Goal: Use online tool/utility: Utilize a website feature to perform a specific function

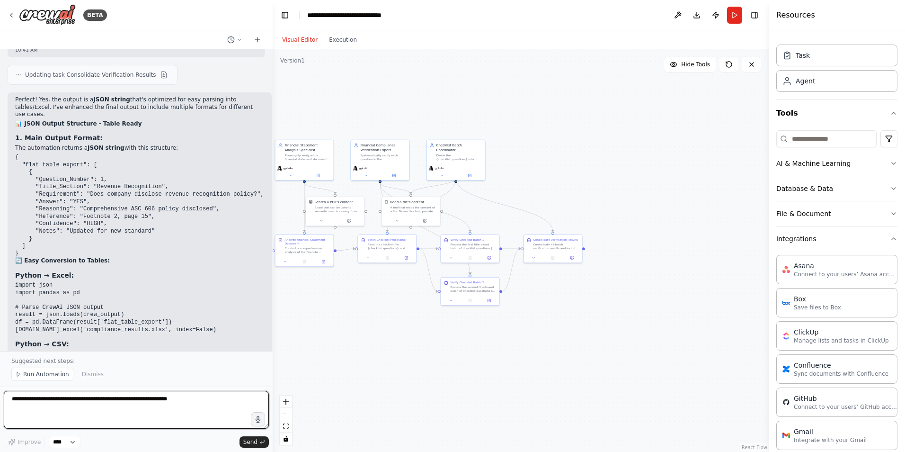
click at [56, 404] on textarea at bounding box center [136, 410] width 265 height 38
type textarea "**********"
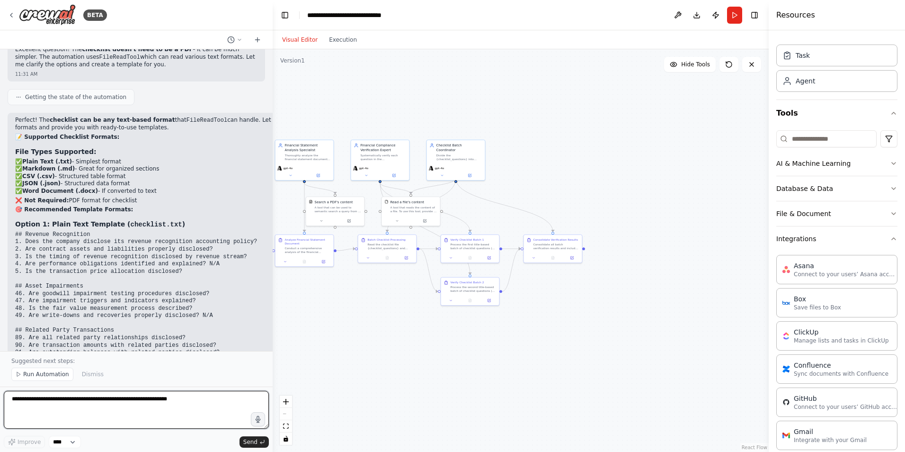
scroll to position [6493, 0]
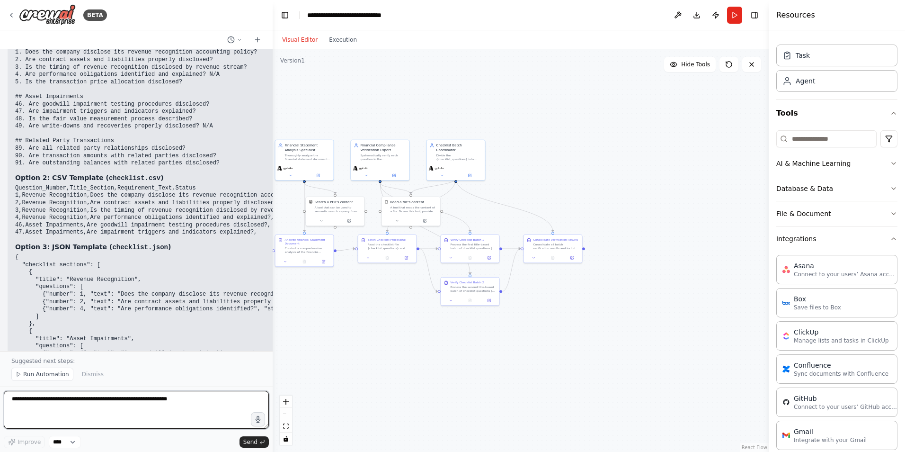
click at [90, 407] on textarea at bounding box center [136, 410] width 265 height 38
type textarea "**********"
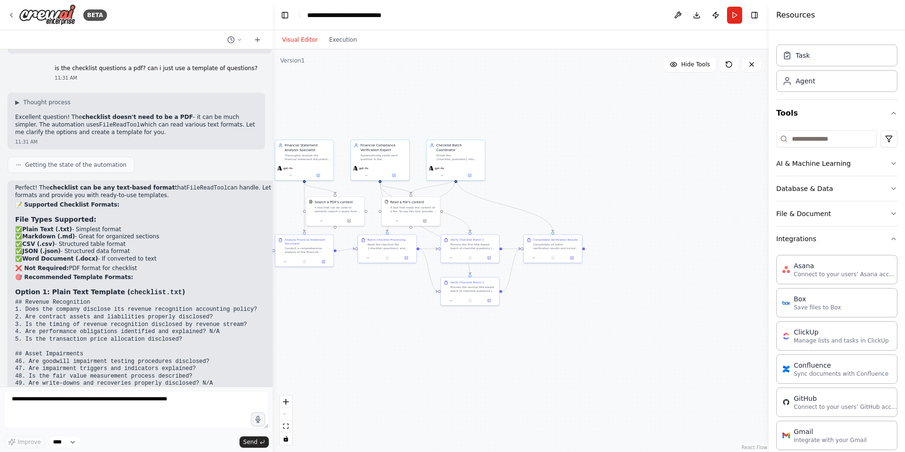
scroll to position [6185, 0]
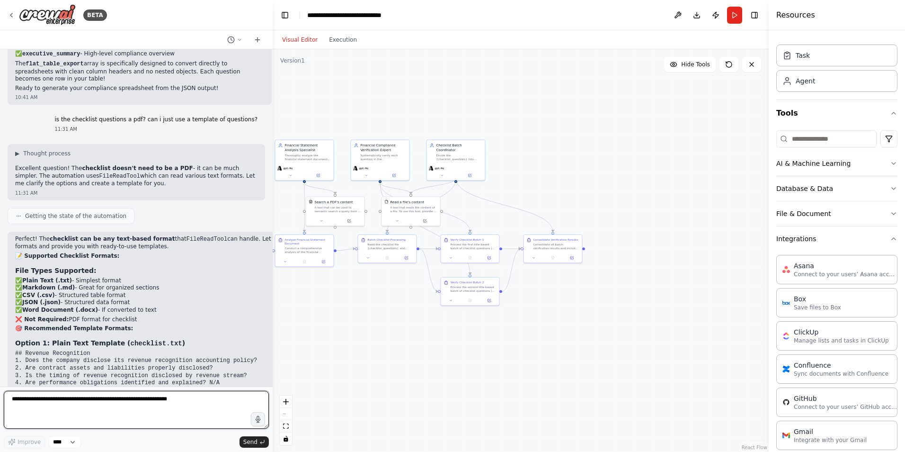
click at [92, 405] on textarea at bounding box center [136, 410] width 265 height 38
type textarea "**********"
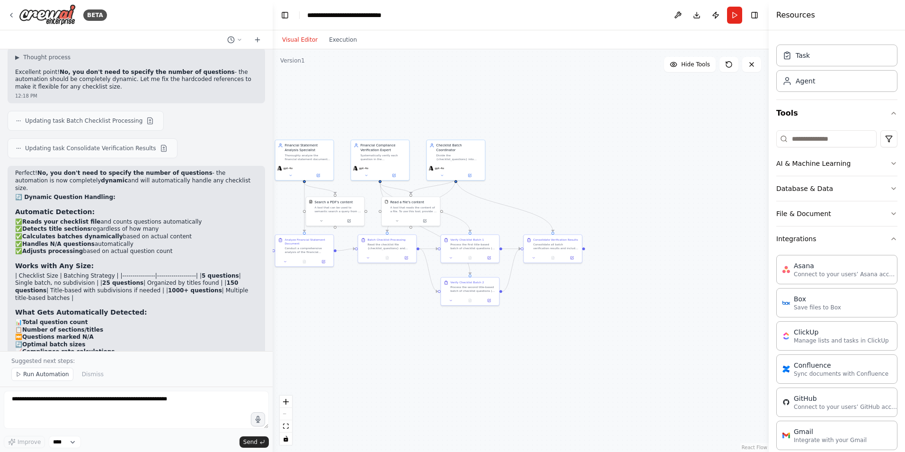
scroll to position [7396, 0]
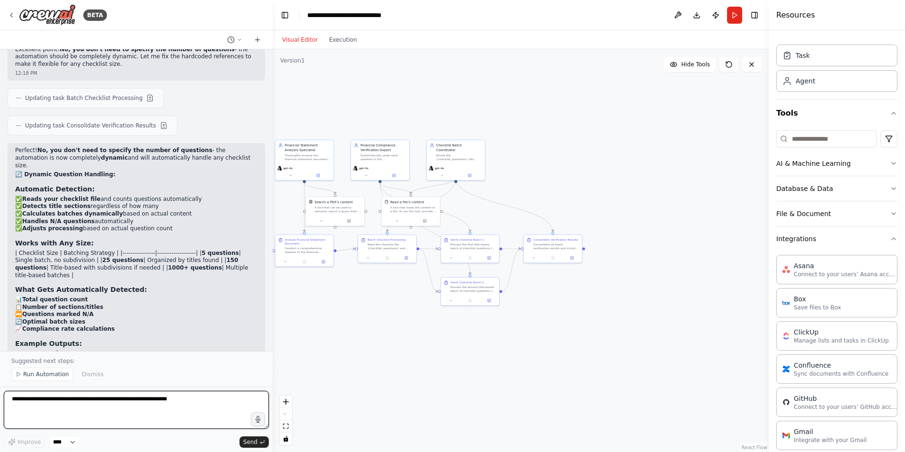
click at [39, 406] on textarea at bounding box center [136, 410] width 265 height 38
type textarea "**********"
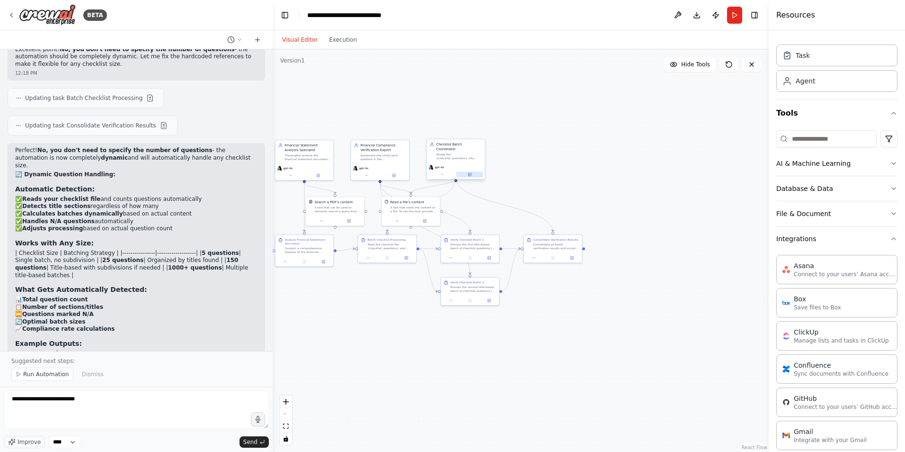
click at [470, 173] on icon at bounding box center [469, 174] width 3 height 3
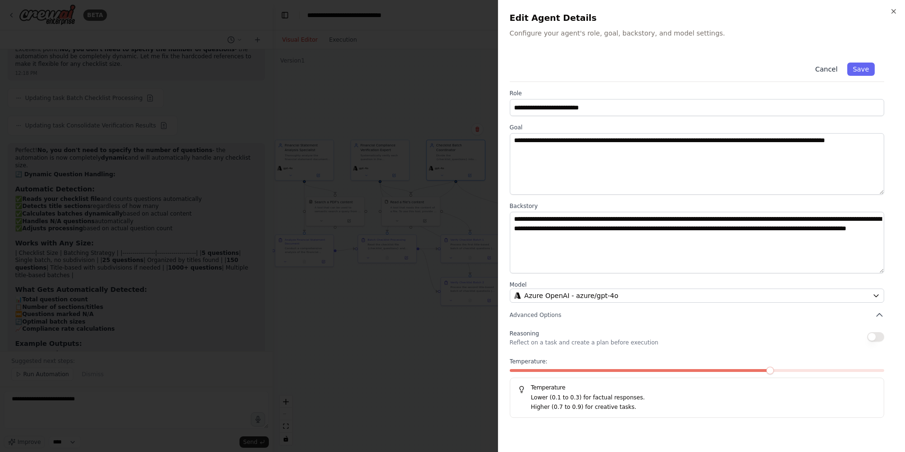
click at [827, 73] on button "Cancel" at bounding box center [826, 68] width 34 height 13
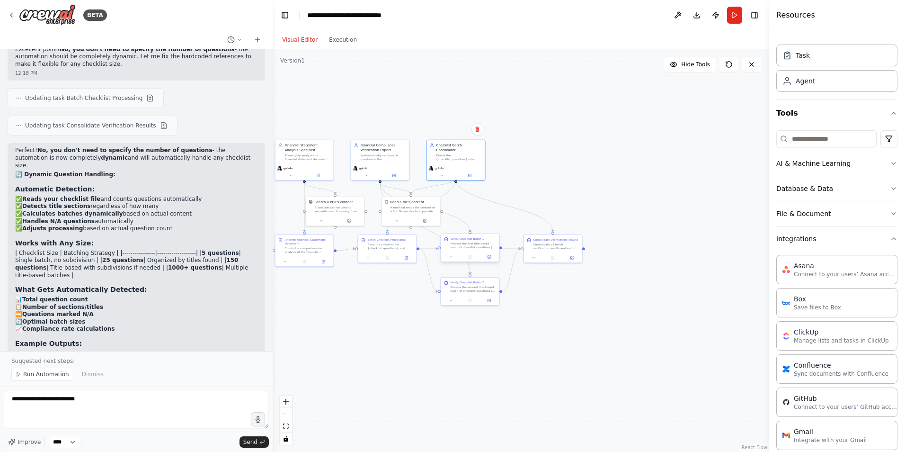
click at [466, 245] on div "Process the first title-based batch of checklist questions (as defined by the b…" at bounding box center [474, 245] width 46 height 8
click at [488, 256] on icon at bounding box center [489, 257] width 4 height 4
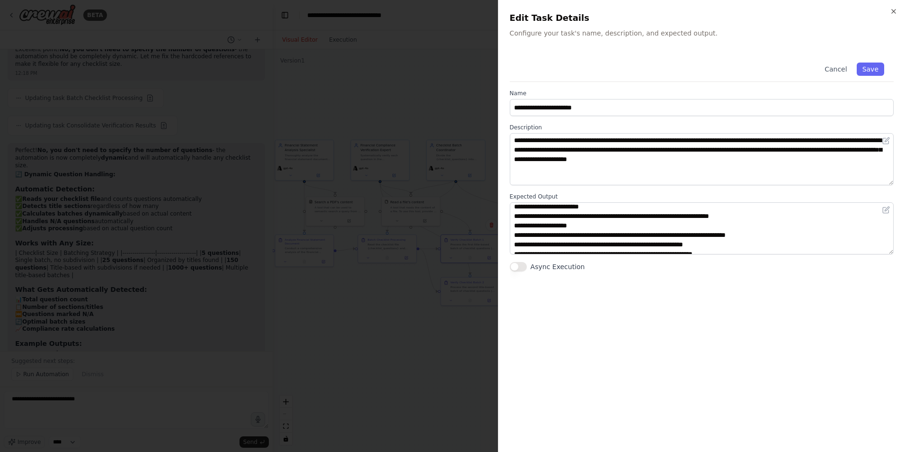
scroll to position [142, 0]
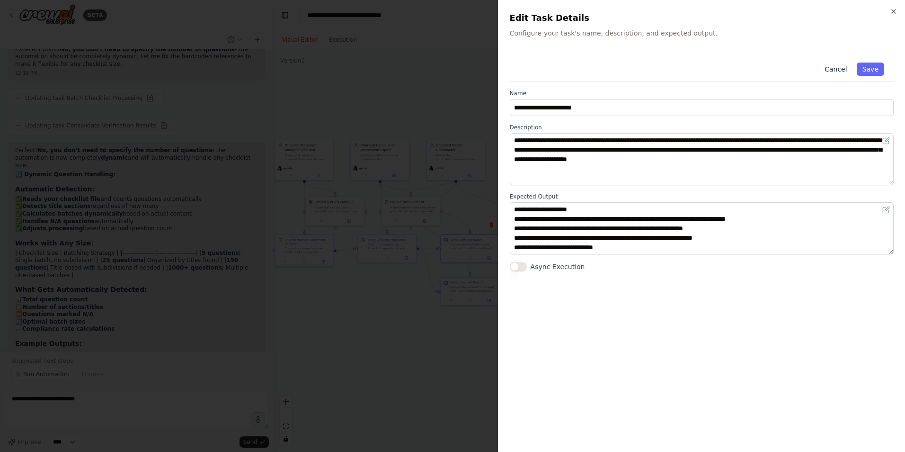
click at [833, 66] on button "Cancel" at bounding box center [836, 68] width 34 height 13
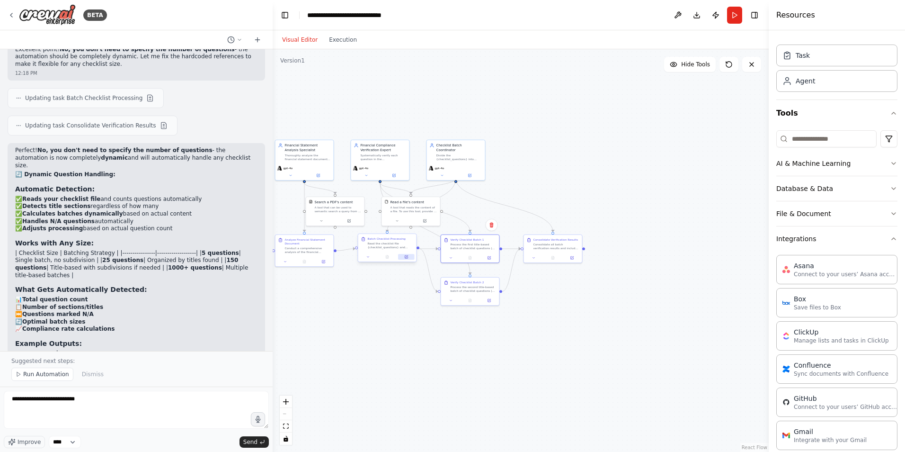
click at [406, 256] on icon at bounding box center [406, 256] width 3 height 3
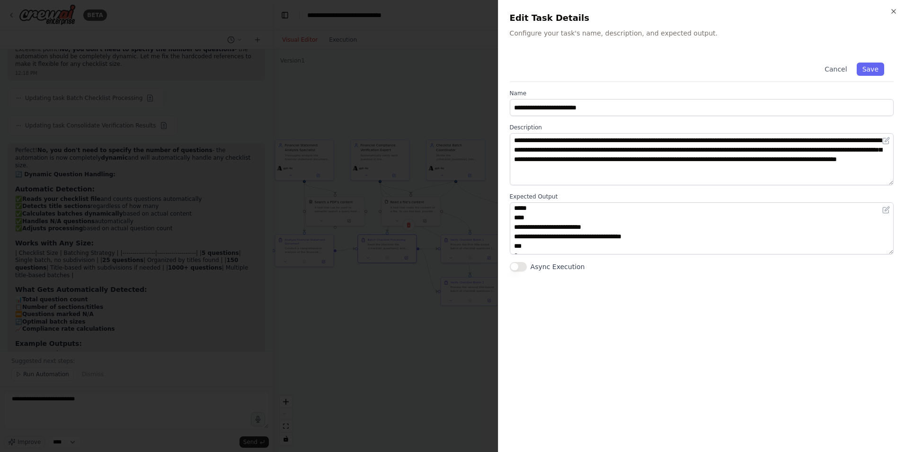
scroll to position [180, 0]
click at [838, 66] on button "Cancel" at bounding box center [836, 68] width 34 height 13
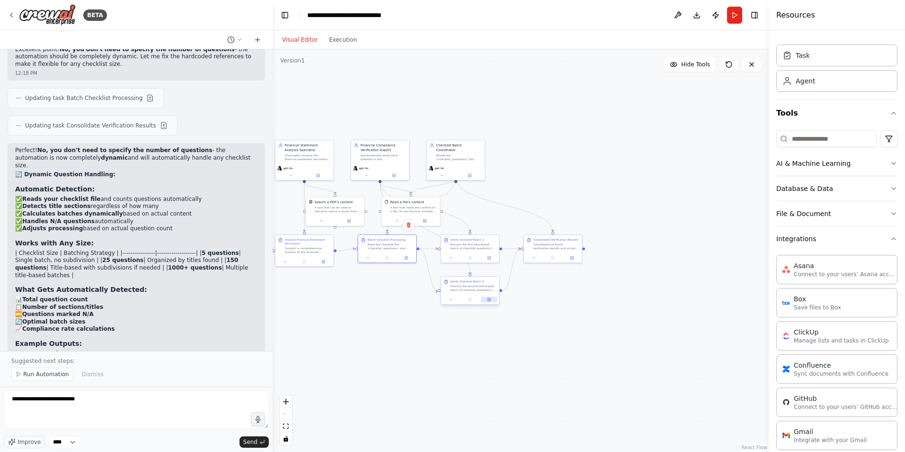
click at [491, 299] on icon at bounding box center [489, 299] width 4 height 4
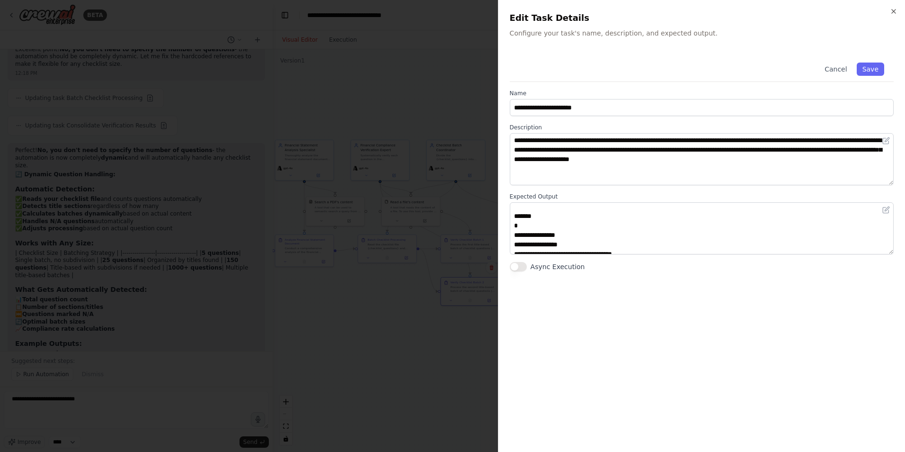
scroll to position [47, 0]
click at [836, 62] on div "Cancel Save" at bounding box center [702, 67] width 384 height 29
click at [832, 68] on button "Cancel" at bounding box center [836, 68] width 34 height 13
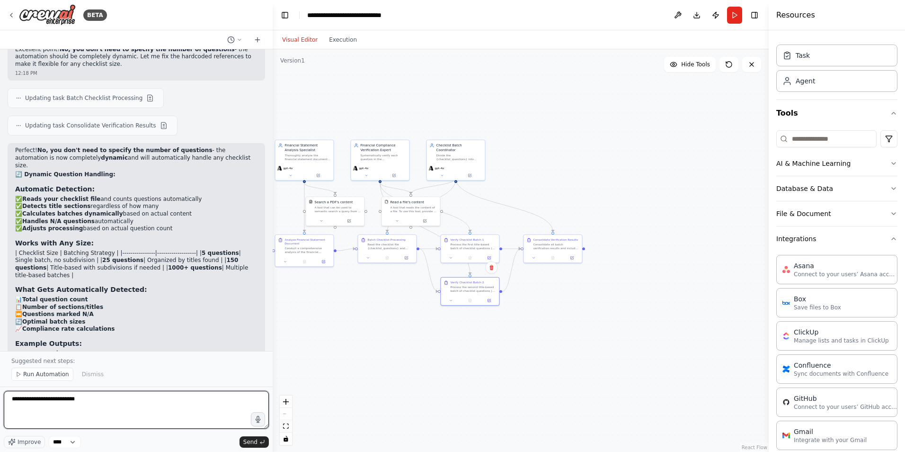
click at [133, 402] on textarea "**********" at bounding box center [136, 410] width 265 height 38
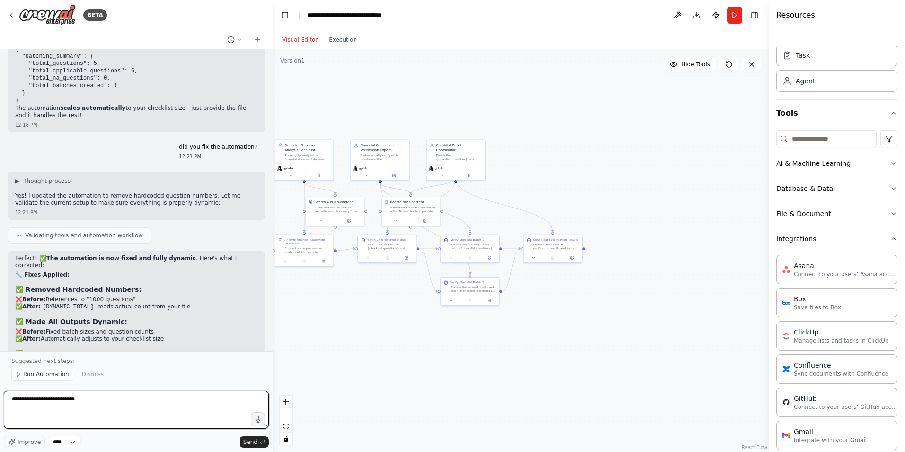
scroll to position [7754, 0]
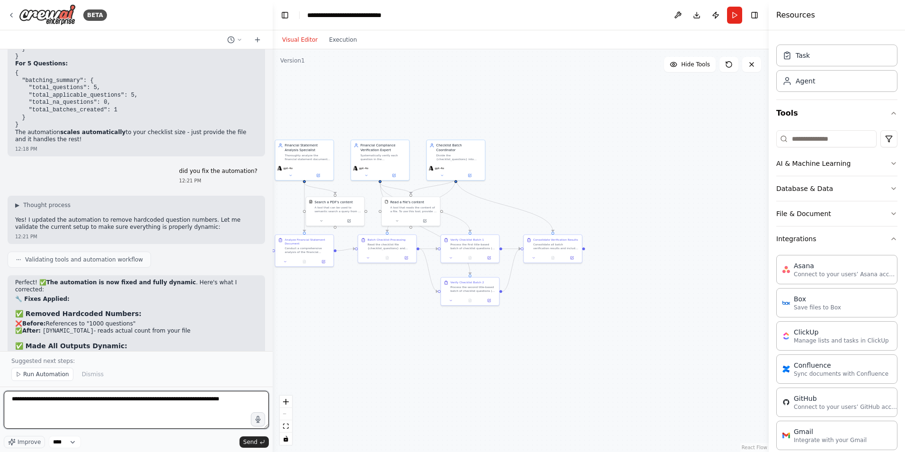
type textarea "**********"
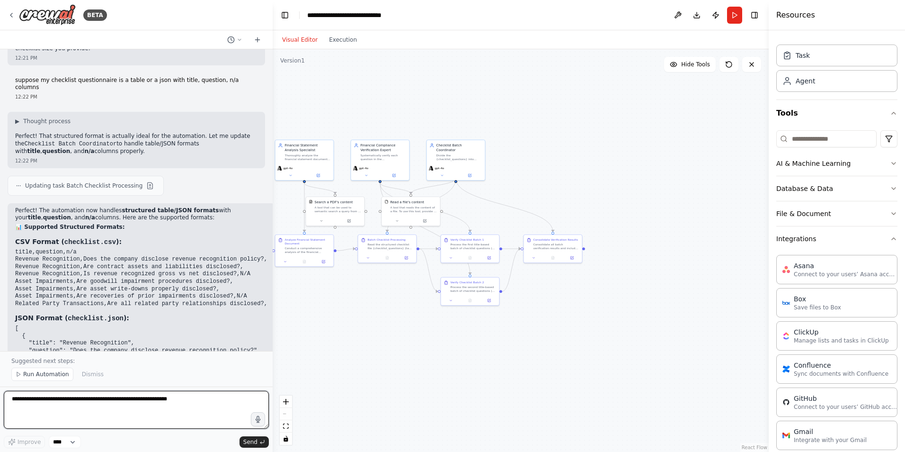
scroll to position [8163, 0]
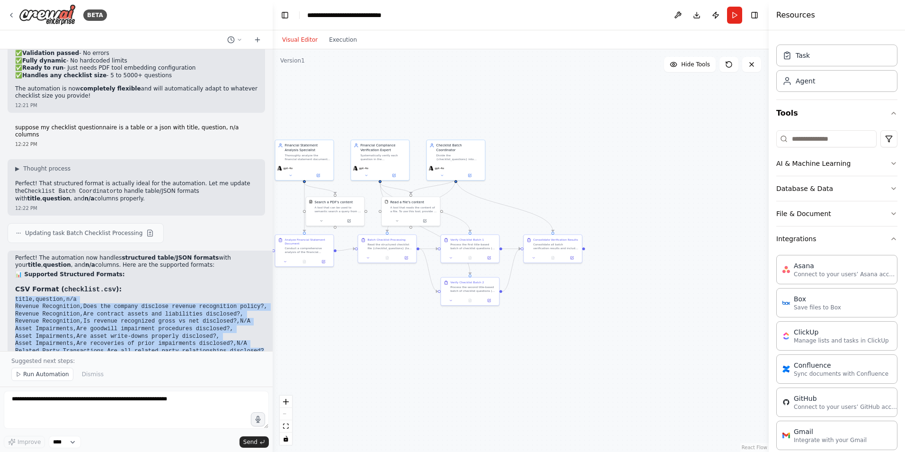
drag, startPoint x: 16, startPoint y: 114, endPoint x: 244, endPoint y: 166, distance: 233.6
click at [244, 296] on code "title,question,n/a Revenue Recognition,Does the company disclose revenue recogn…" at bounding box center [141, 325] width 252 height 58
copy code "title,question,n/a Revenue Recognition,Does the company disclose revenue recogn…"
click at [694, 16] on button "Download" at bounding box center [696, 15] width 15 height 17
click at [730, 12] on button "Run" at bounding box center [734, 15] width 15 height 17
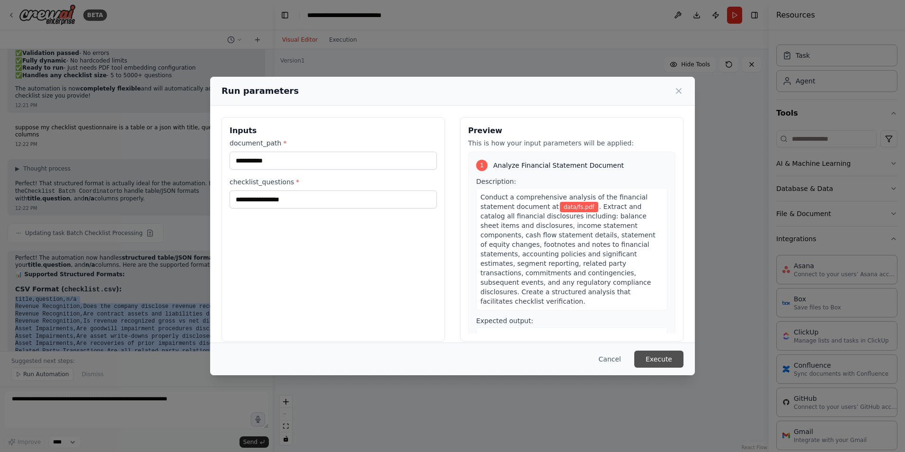
click at [663, 356] on button "Execute" at bounding box center [658, 358] width 49 height 17
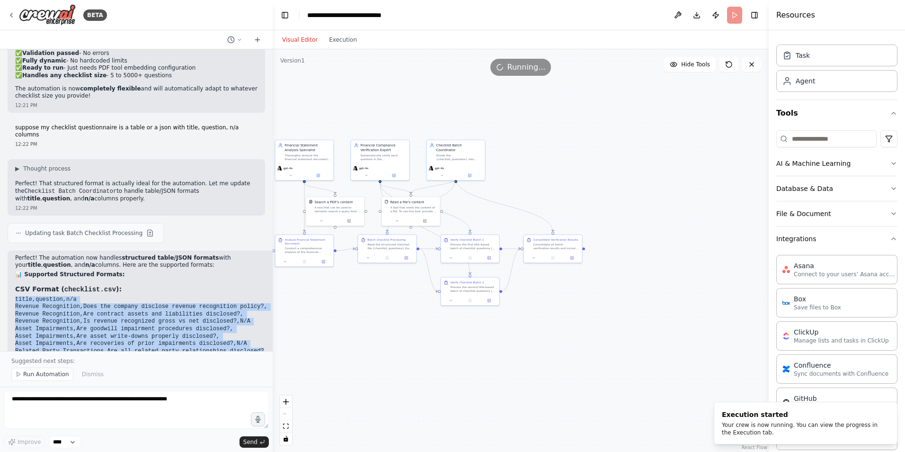
scroll to position [8305, 0]
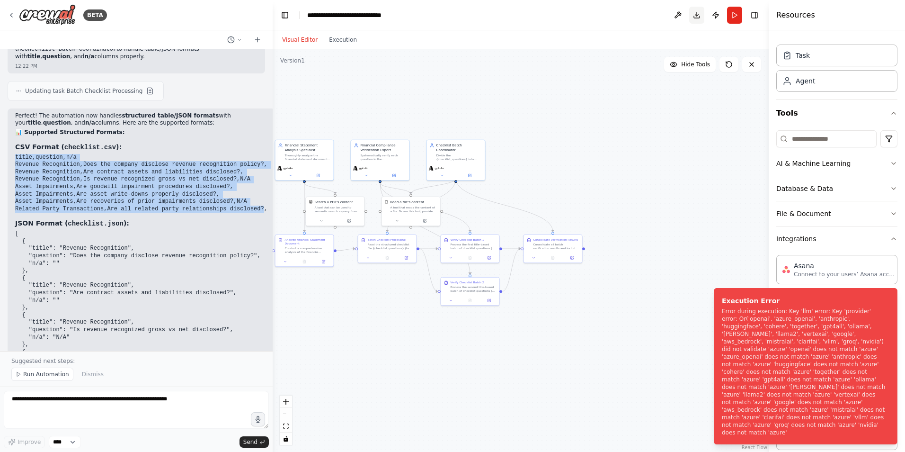
click at [695, 17] on button "Download" at bounding box center [696, 15] width 15 height 17
click at [888, 300] on icon "Notifications (F8)" at bounding box center [890, 296] width 8 height 8
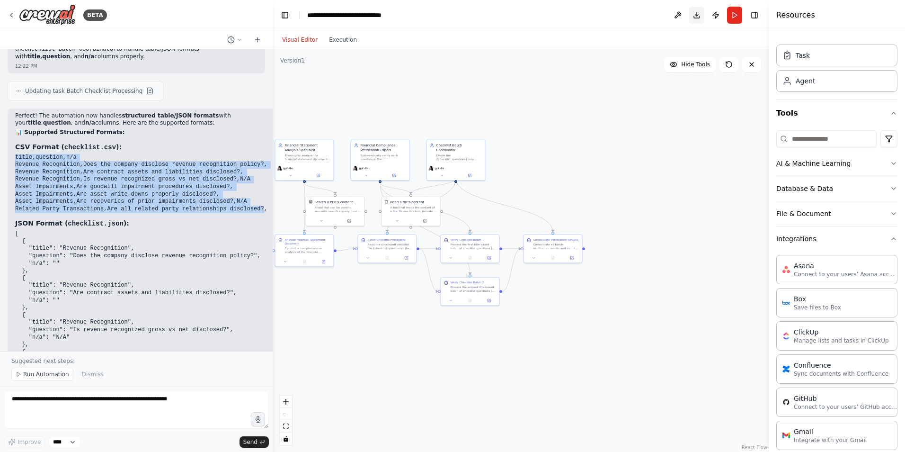
click at [694, 14] on button "Download" at bounding box center [696, 15] width 15 height 17
click at [694, 15] on button "Download" at bounding box center [696, 15] width 15 height 17
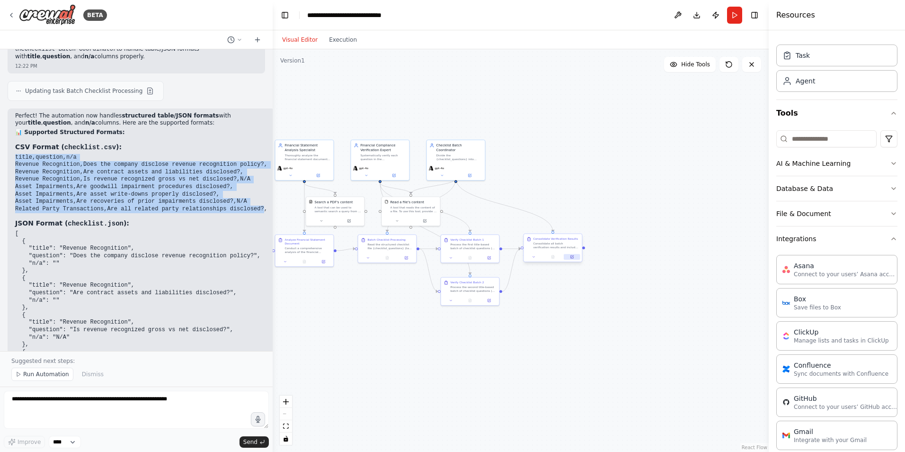
click at [572, 258] on icon at bounding box center [571, 256] width 3 height 3
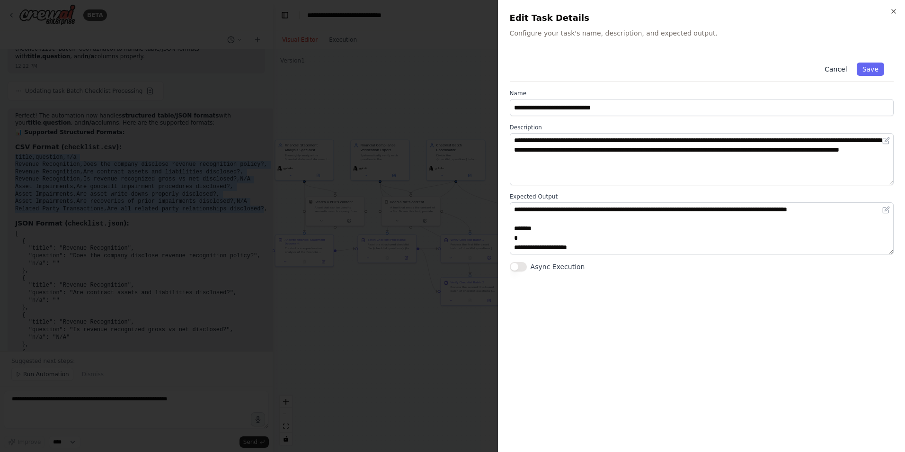
click at [837, 65] on button "Cancel" at bounding box center [836, 68] width 34 height 13
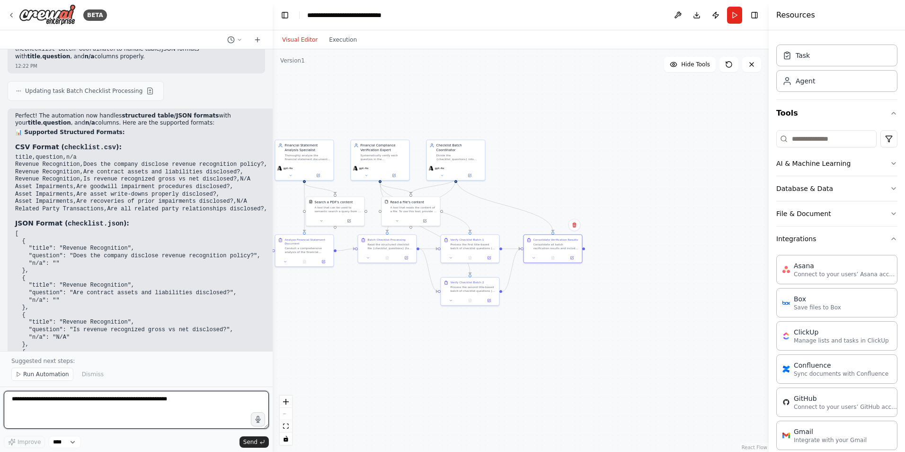
click at [95, 404] on textarea at bounding box center [136, 410] width 265 height 38
type textarea "**********"
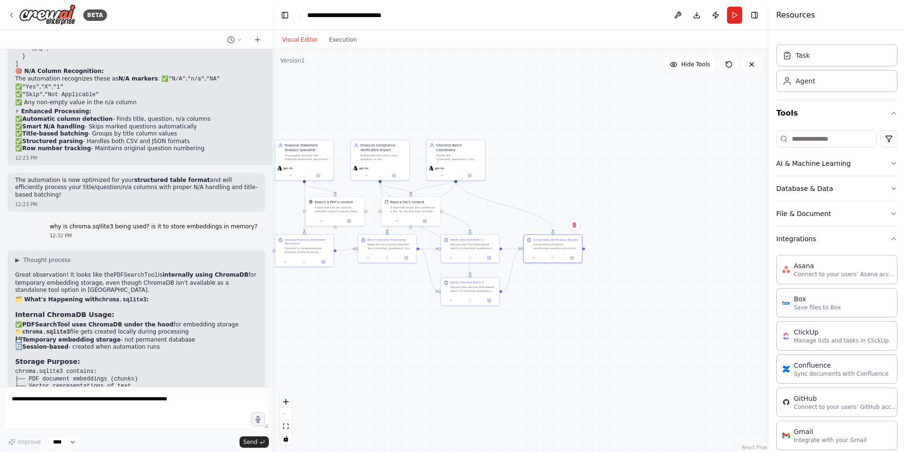
scroll to position [8629, 0]
click at [118, 403] on textarea at bounding box center [136, 410] width 265 height 38
paste textarea "**********"
type textarea "**********"
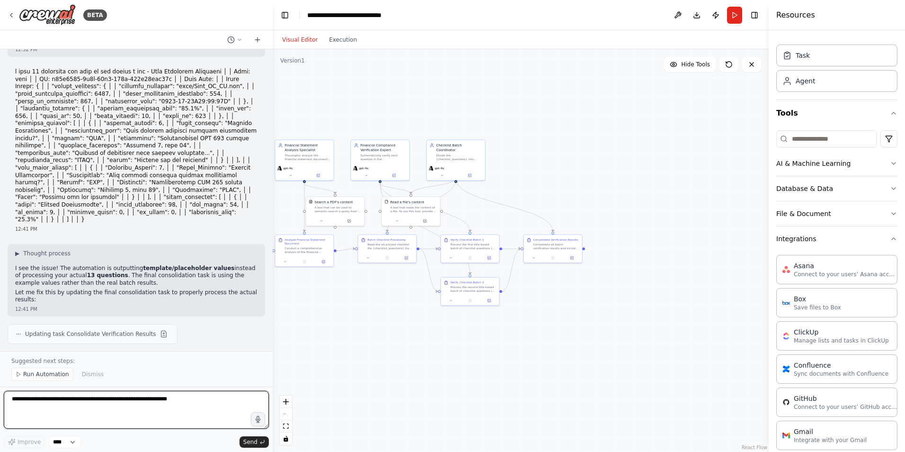
scroll to position [9151, 0]
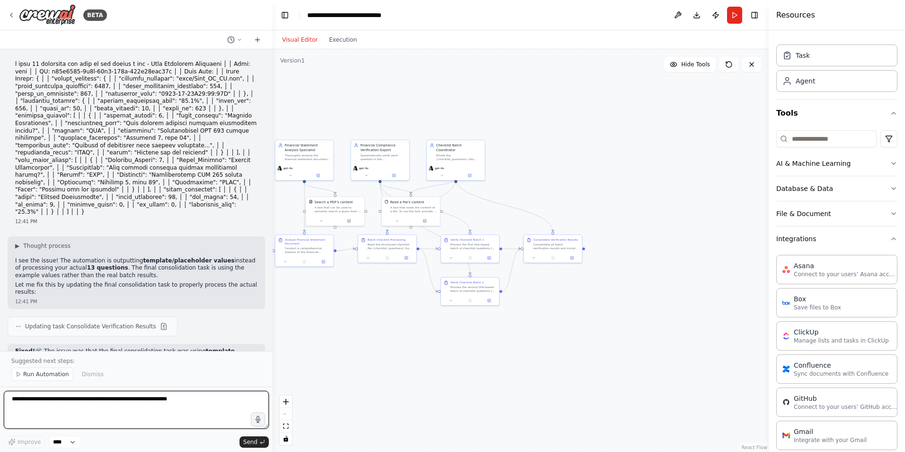
click at [116, 408] on textarea at bounding box center [136, 410] width 265 height 38
type textarea "**********"
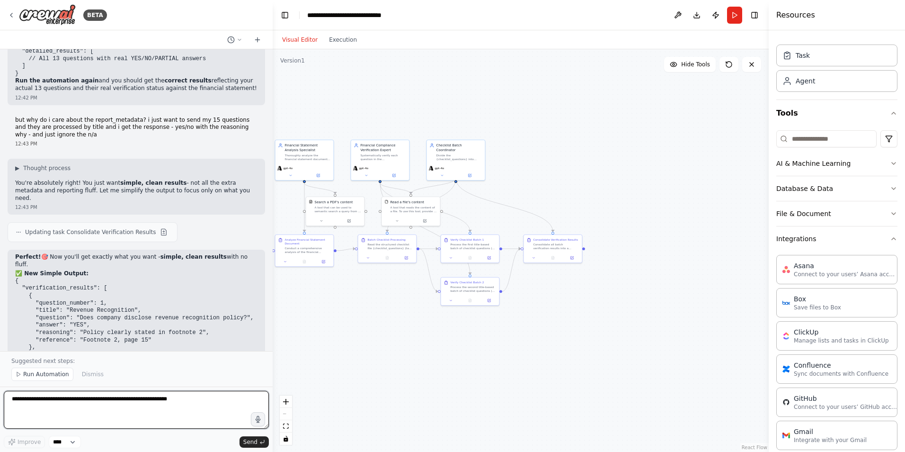
scroll to position [9621, 0]
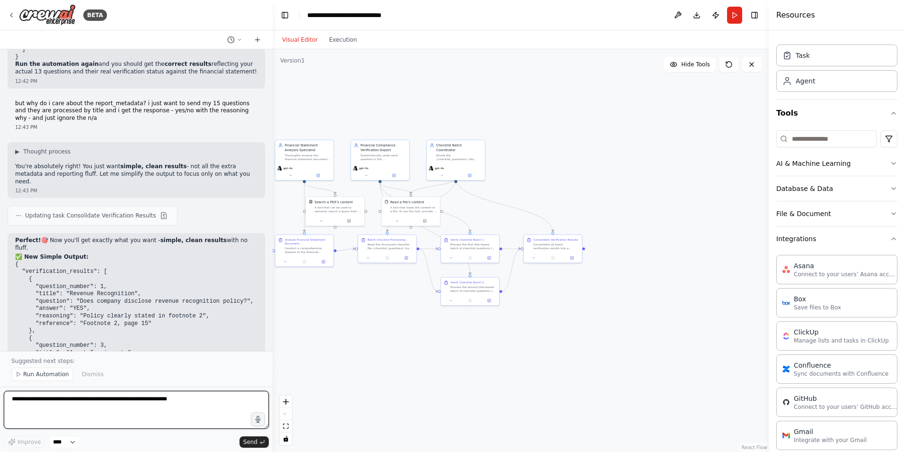
click at [131, 405] on textarea at bounding box center [136, 410] width 265 height 38
type textarea "**********"
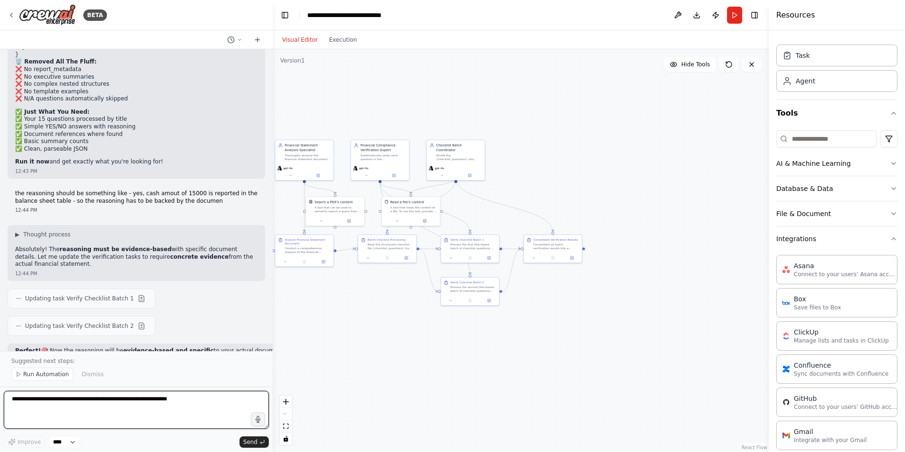
scroll to position [10025, 0]
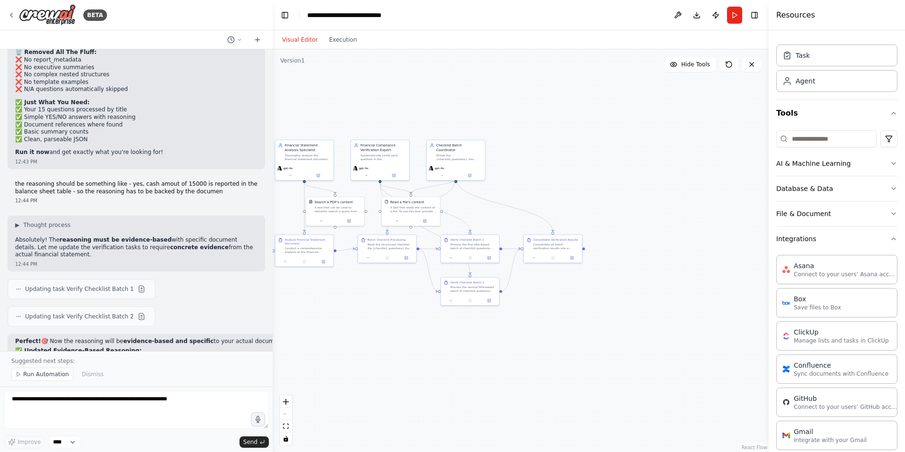
drag, startPoint x: 195, startPoint y: 204, endPoint x: 263, endPoint y: 207, distance: 68.2
click at [263, 371] on code "{ "answer": "YES", "reasoning": "Cash amount of $15,000 is reported in the Bala…" at bounding box center [323, 411] width 617 height 80
drag, startPoint x: 263, startPoint y: 207, endPoint x: 262, endPoint y: 189, distance: 18.0
click at [262, 371] on pre "{ "answer": "YES", "reasoning": "Cash amount of $15,000 is reported in the Bala…" at bounding box center [323, 411] width 617 height 81
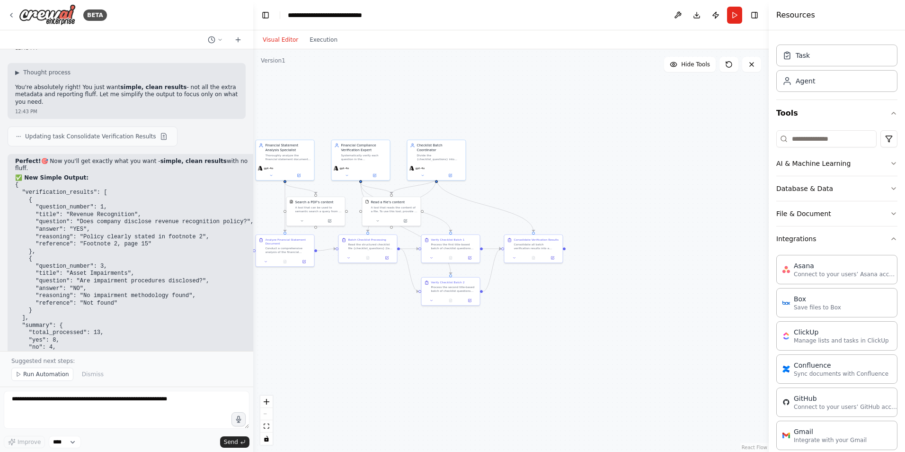
scroll to position [10202, 0]
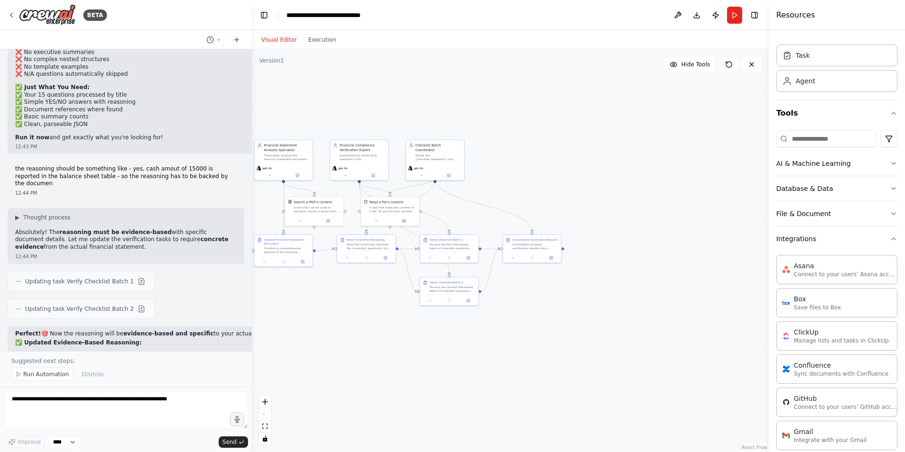
drag, startPoint x: 269, startPoint y: 193, endPoint x: 252, endPoint y: 208, distance: 22.5
click at [252, 208] on div "BETA suppose i have a document (pdf) and i would like to read the document then…" at bounding box center [452, 226] width 905 height 452
click at [373, 175] on icon at bounding box center [373, 174] width 3 height 3
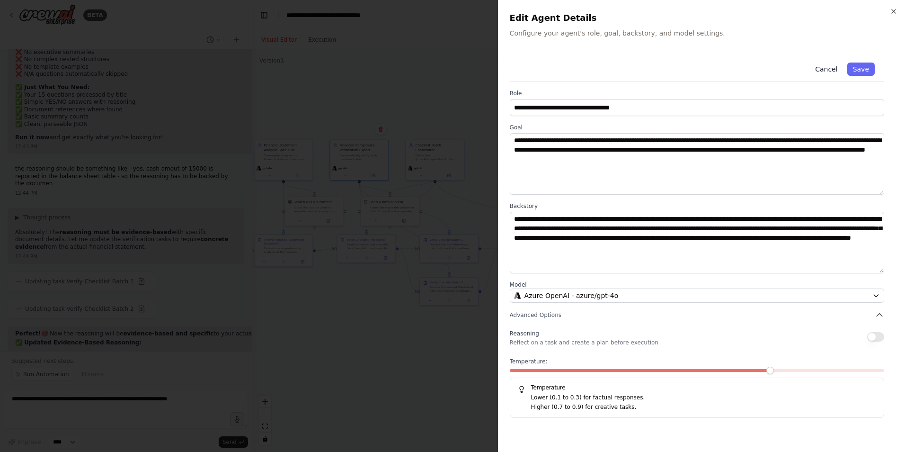
click at [831, 71] on button "Cancel" at bounding box center [826, 68] width 34 height 13
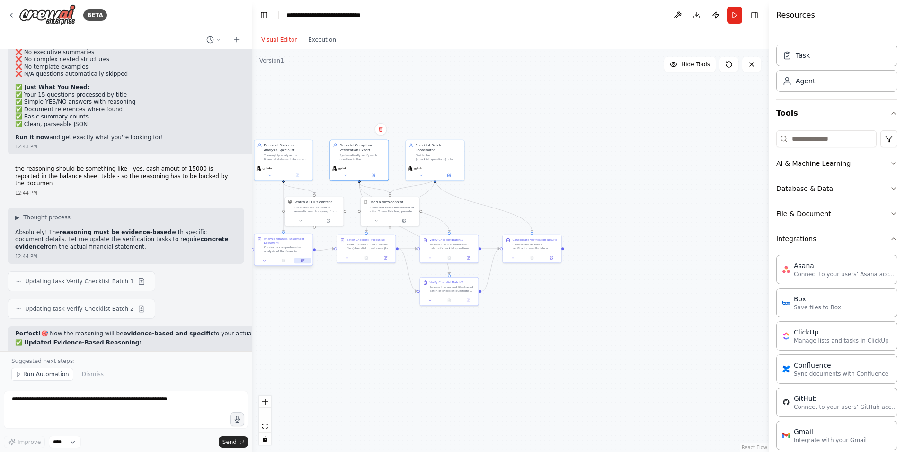
click at [307, 260] on button at bounding box center [302, 261] width 16 height 6
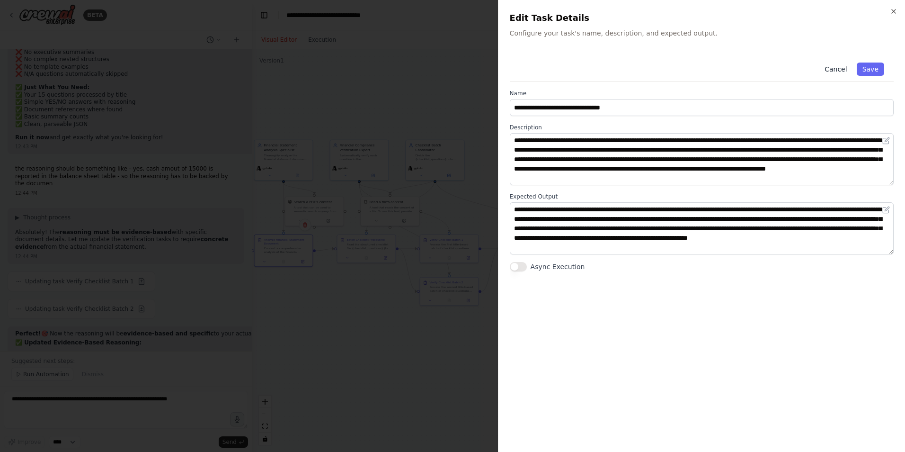
click at [834, 66] on button "Cancel" at bounding box center [836, 68] width 34 height 13
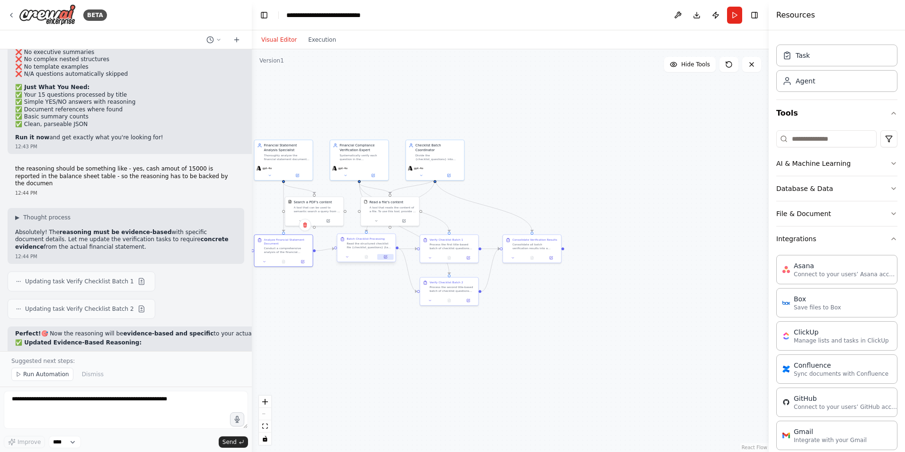
click at [386, 257] on icon at bounding box center [386, 256] width 2 height 2
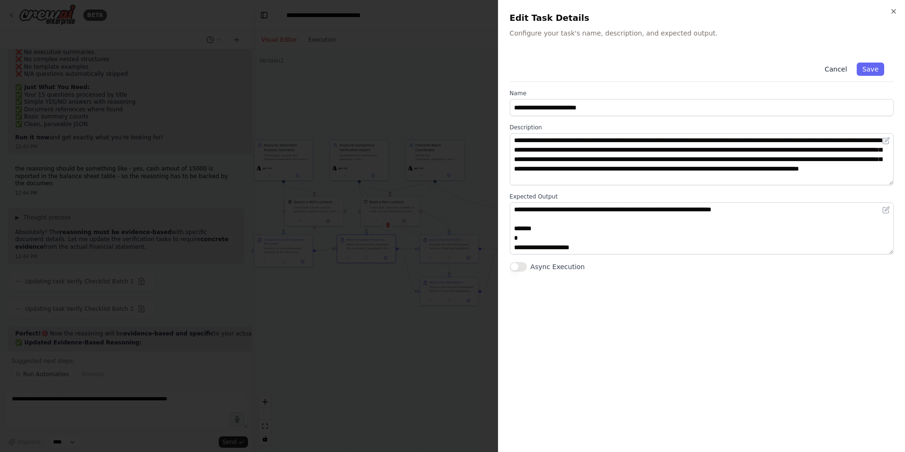
click at [836, 69] on button "Cancel" at bounding box center [836, 68] width 34 height 13
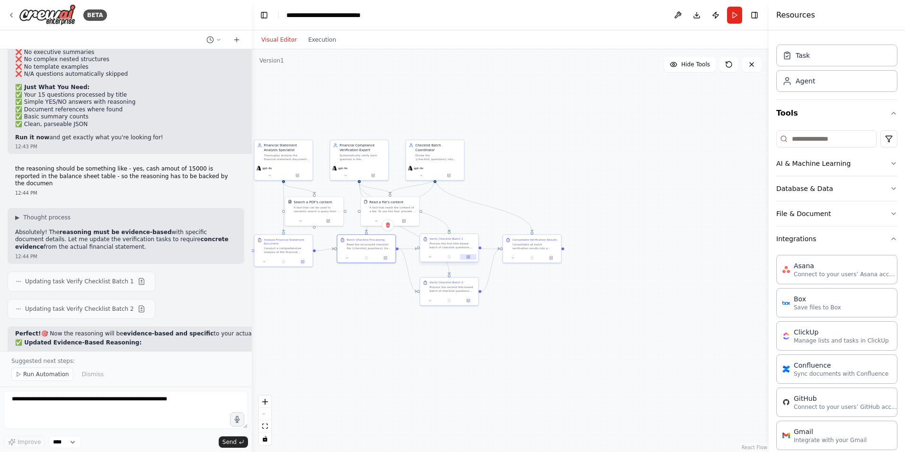
click at [470, 257] on icon at bounding box center [468, 256] width 3 height 3
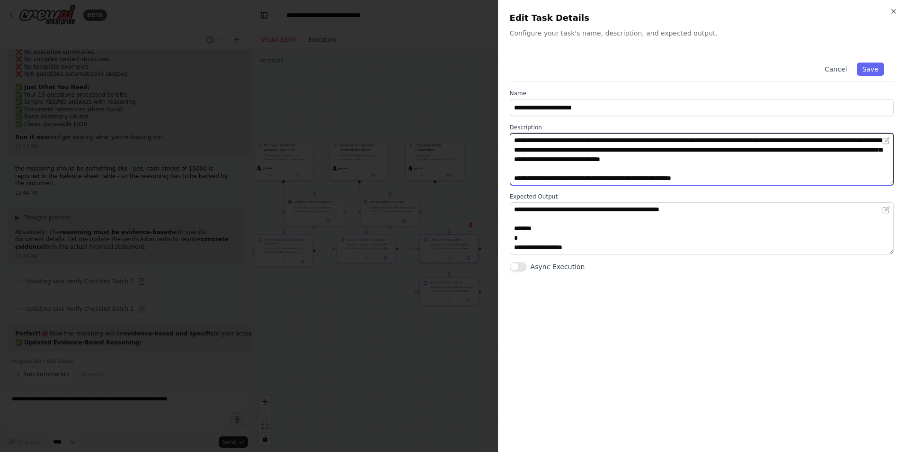
click at [873, 151] on textarea "**********" at bounding box center [702, 159] width 384 height 52
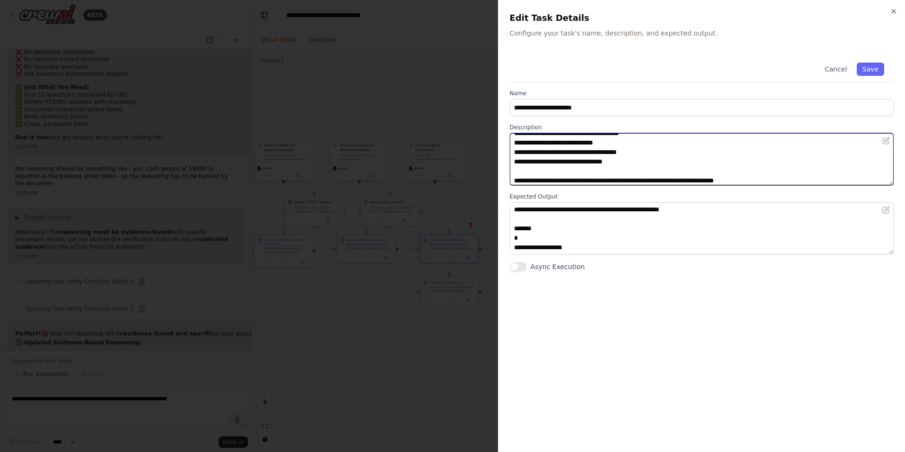
scroll to position [66, 0]
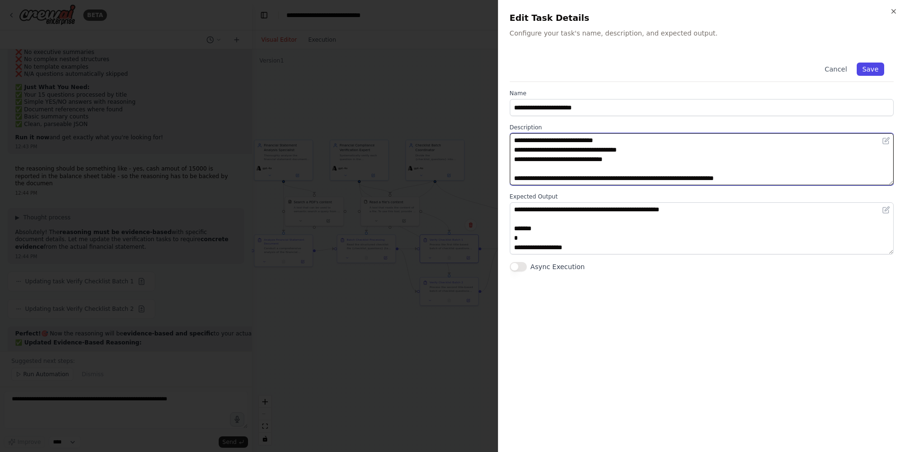
type textarea "**********"
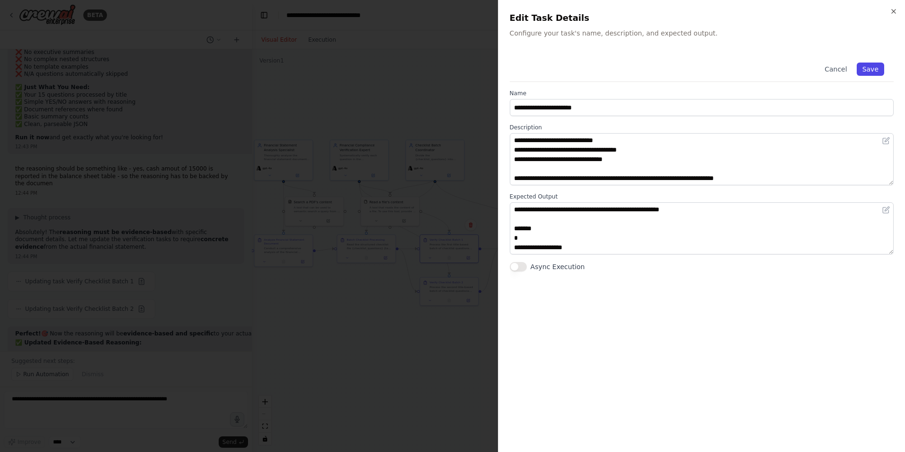
click at [875, 65] on button "Save" at bounding box center [870, 68] width 27 height 13
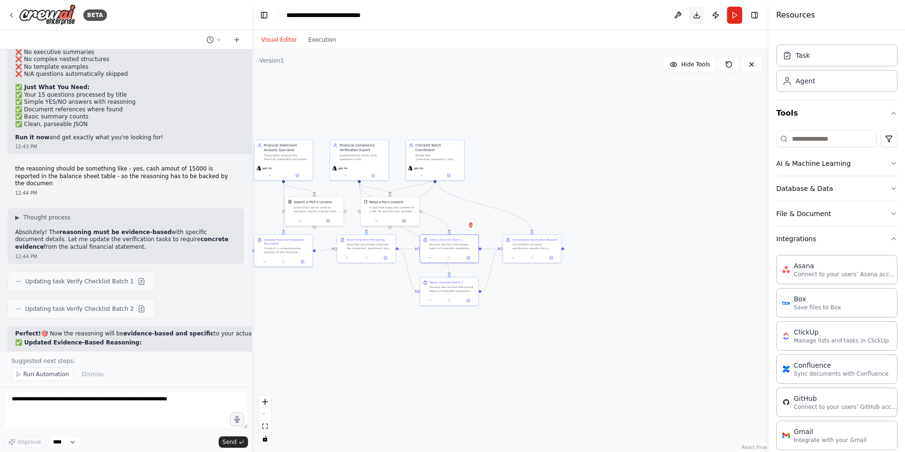
click at [696, 17] on button "Download" at bounding box center [696, 15] width 15 height 17
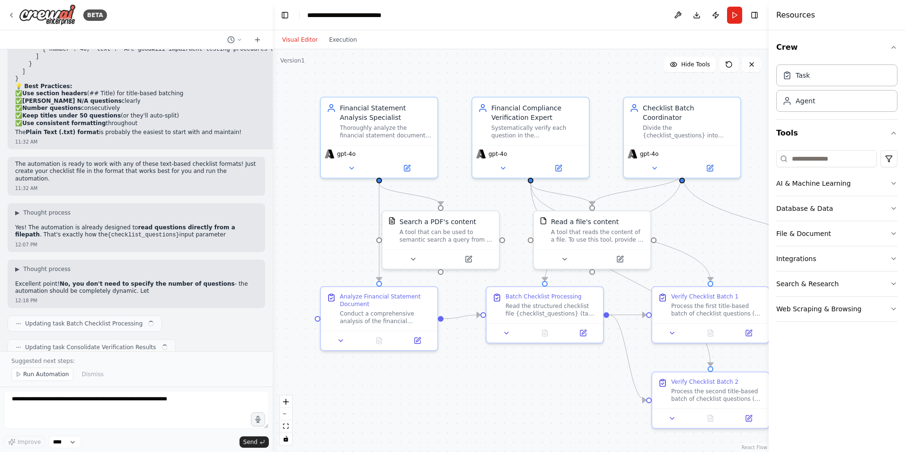
scroll to position [6851, 0]
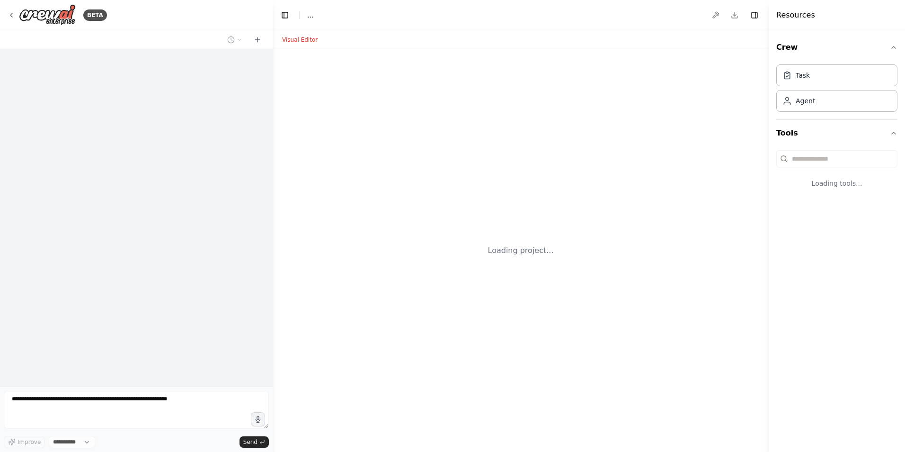
select select "****"
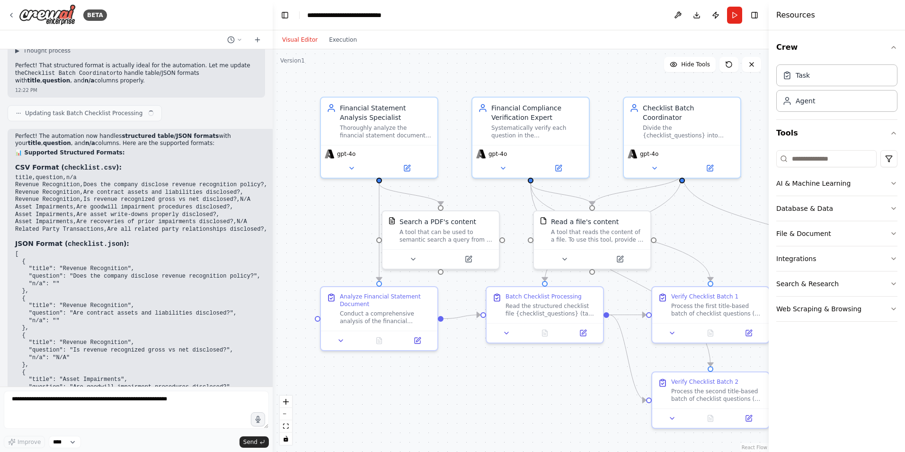
scroll to position [8269, 0]
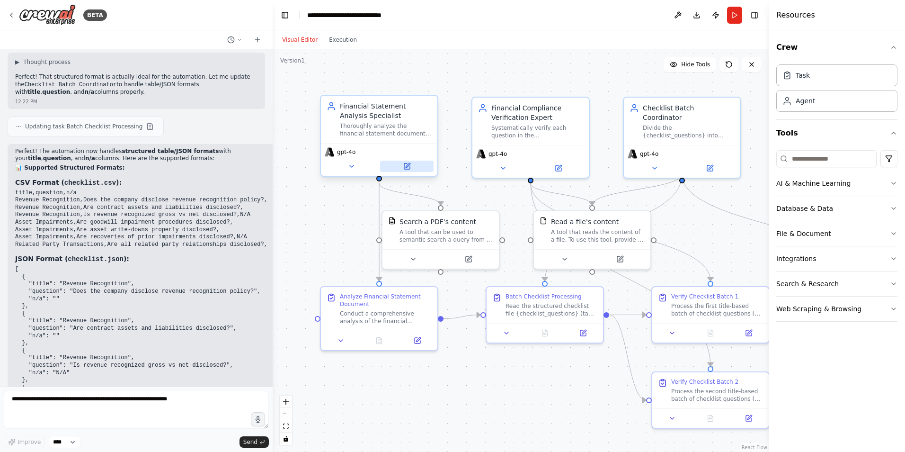
click at [405, 165] on icon at bounding box center [407, 166] width 6 height 6
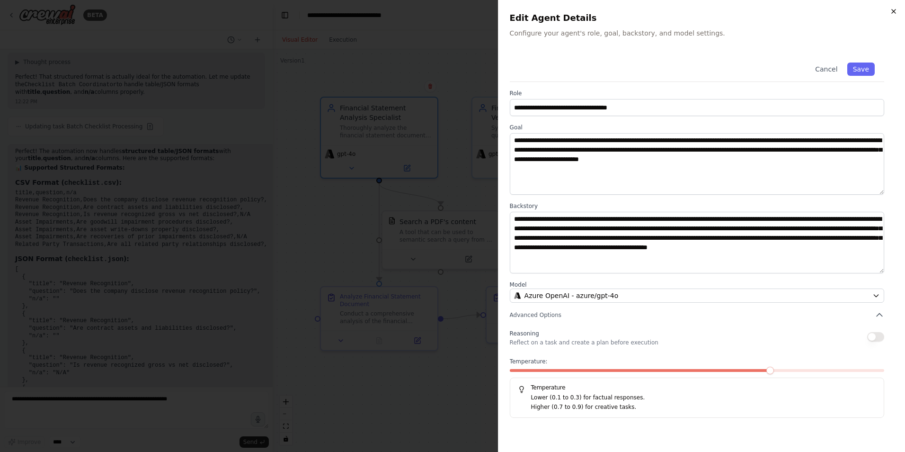
click at [892, 11] on icon "button" at bounding box center [894, 12] width 8 height 8
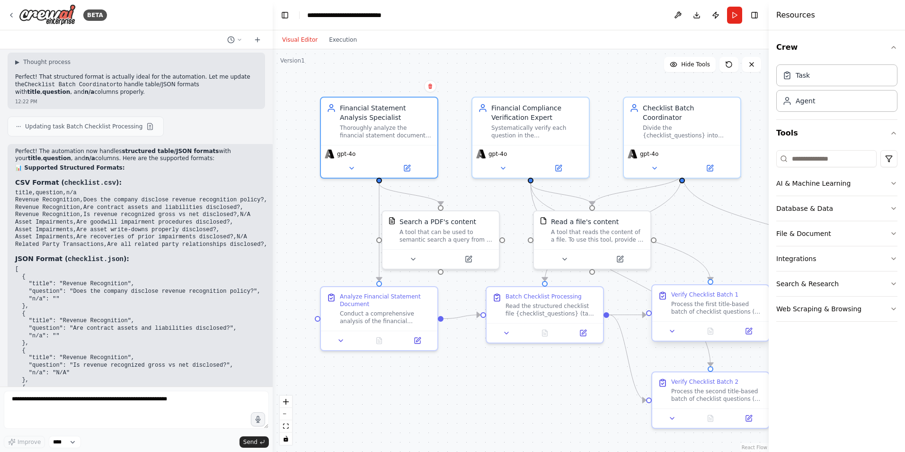
click at [715, 302] on div "Process the first title-based batch of checklist questions (as defined by the b…" at bounding box center [717, 307] width 92 height 15
click at [750, 327] on button at bounding box center [748, 330] width 33 height 11
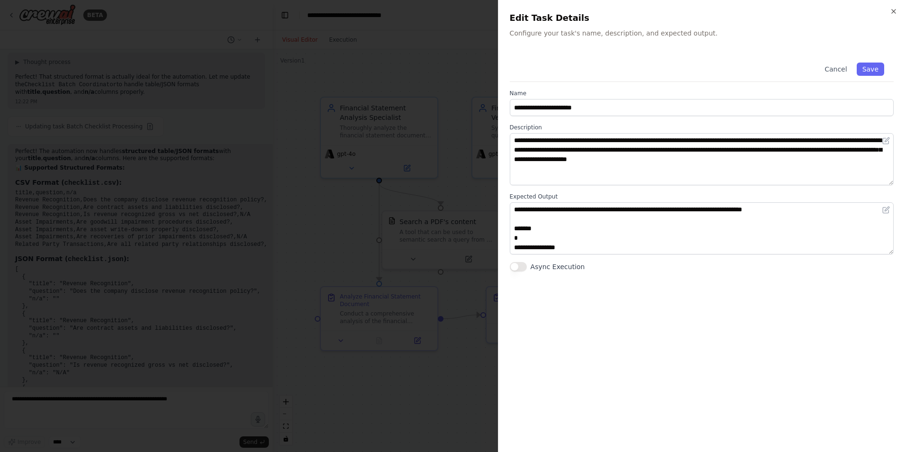
click at [888, 8] on div "**********" at bounding box center [701, 226] width 407 height 452
click at [896, 10] on icon "button" at bounding box center [894, 12] width 8 height 8
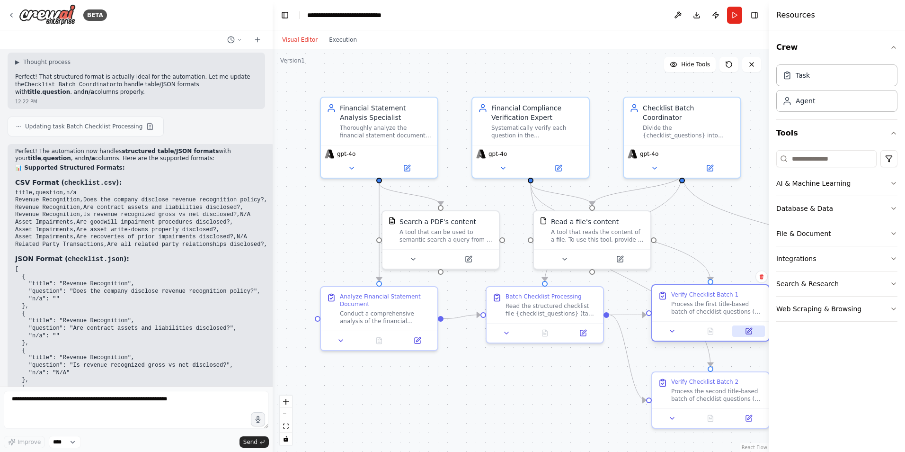
click at [746, 328] on icon at bounding box center [749, 331] width 6 height 6
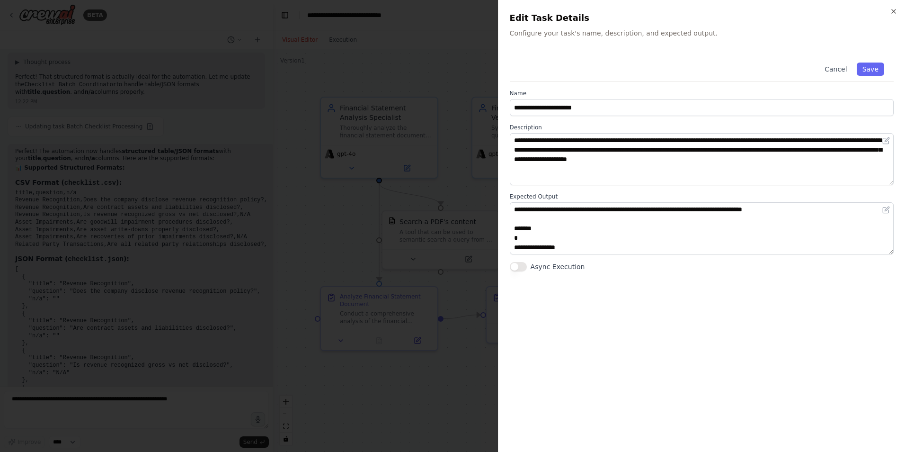
click at [894, 6] on div "**********" at bounding box center [701, 226] width 407 height 452
click at [891, 14] on icon "button" at bounding box center [894, 12] width 8 height 8
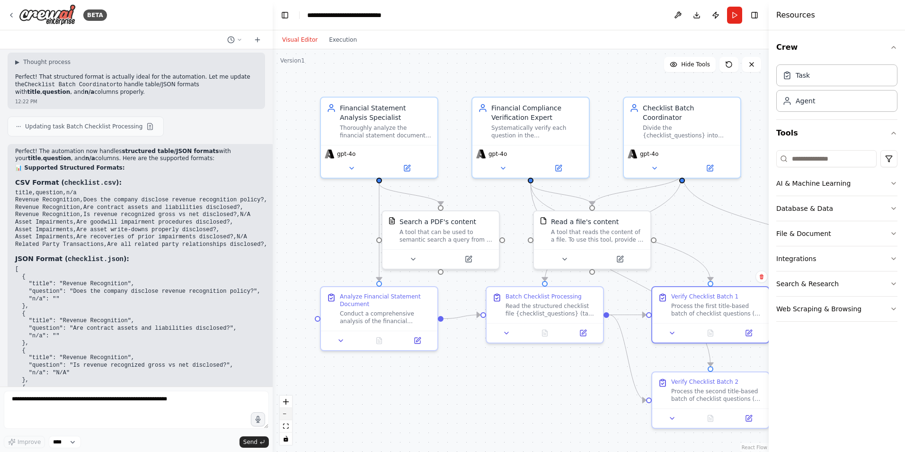
click at [284, 412] on button "zoom out" at bounding box center [286, 414] width 12 height 12
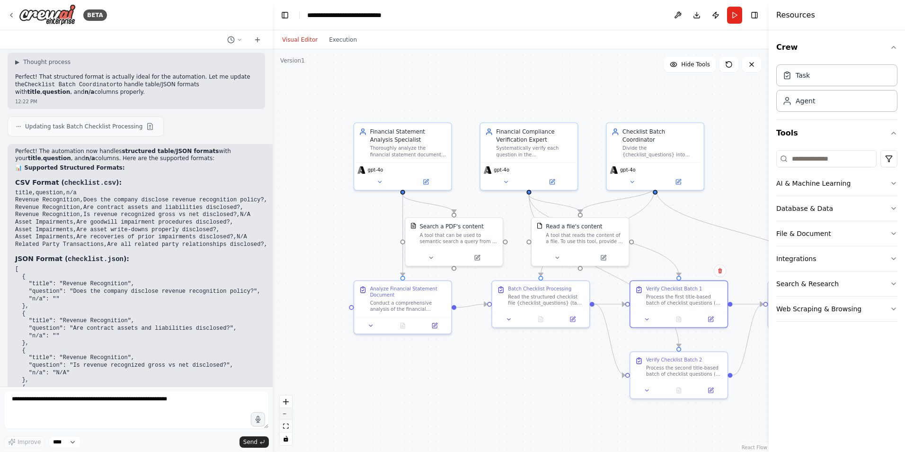
click at [286, 415] on button "zoom out" at bounding box center [286, 414] width 12 height 12
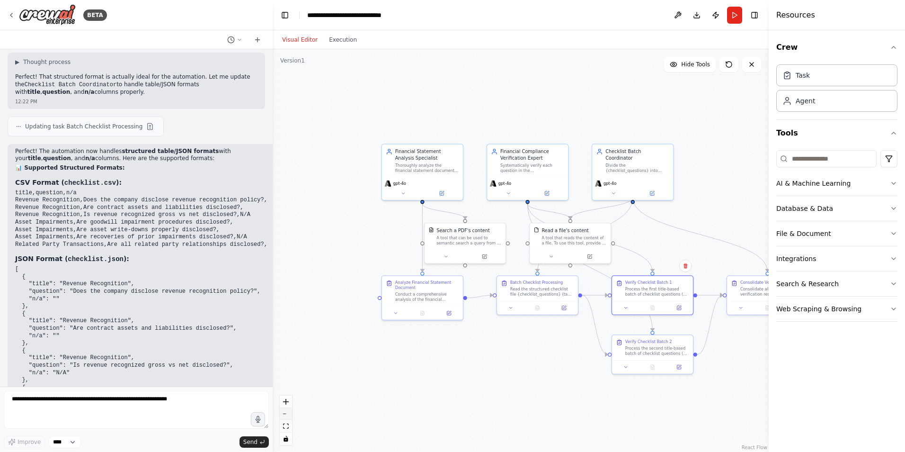
click at [286, 415] on button "zoom out" at bounding box center [286, 414] width 12 height 12
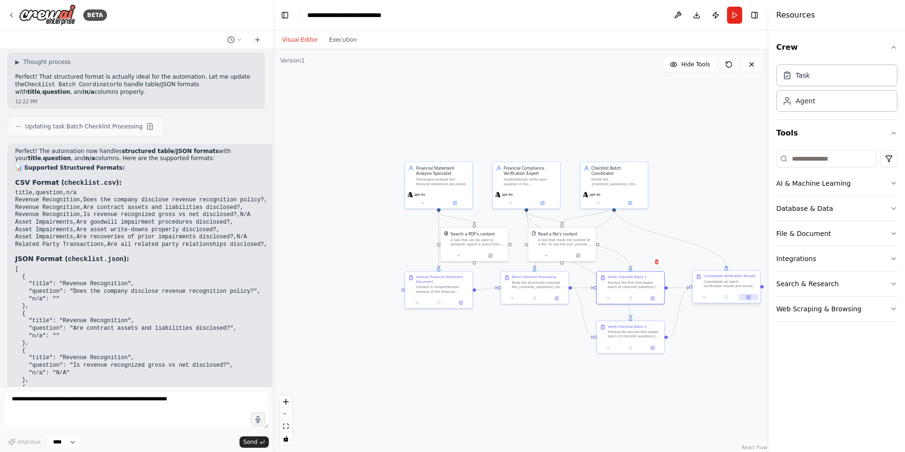
click at [747, 300] on button at bounding box center [748, 296] width 19 height 7
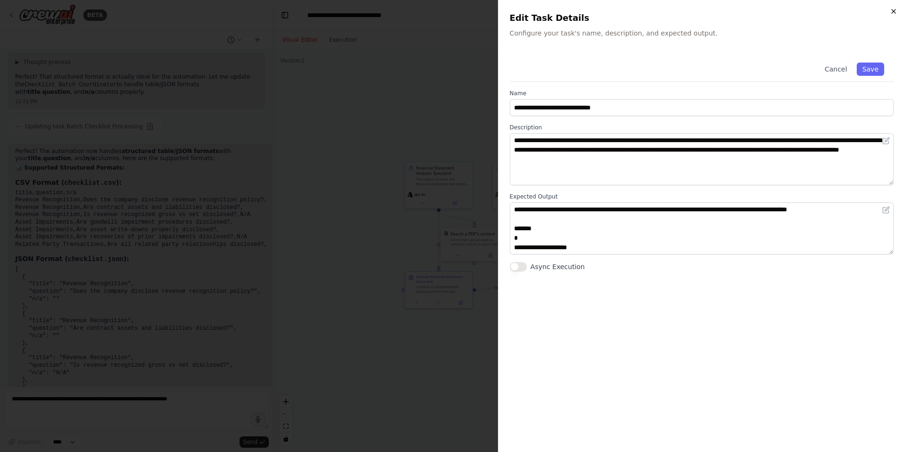
click at [895, 11] on icon "button" at bounding box center [894, 12] width 8 height 8
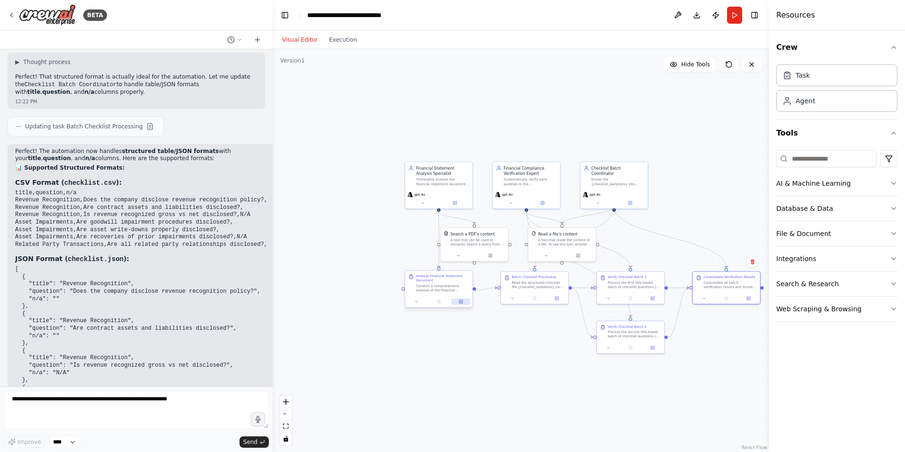
click at [462, 304] on button at bounding box center [461, 301] width 19 height 7
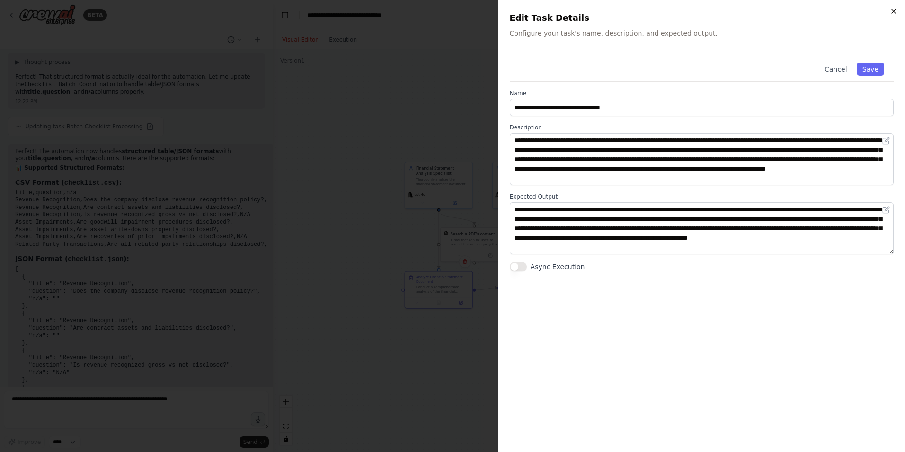
click at [895, 9] on icon "button" at bounding box center [894, 12] width 8 height 8
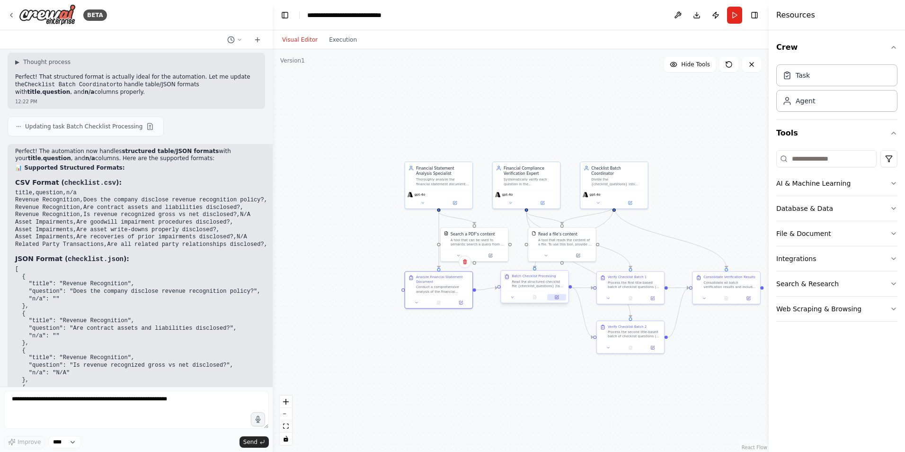
click at [557, 298] on icon at bounding box center [556, 296] width 3 height 3
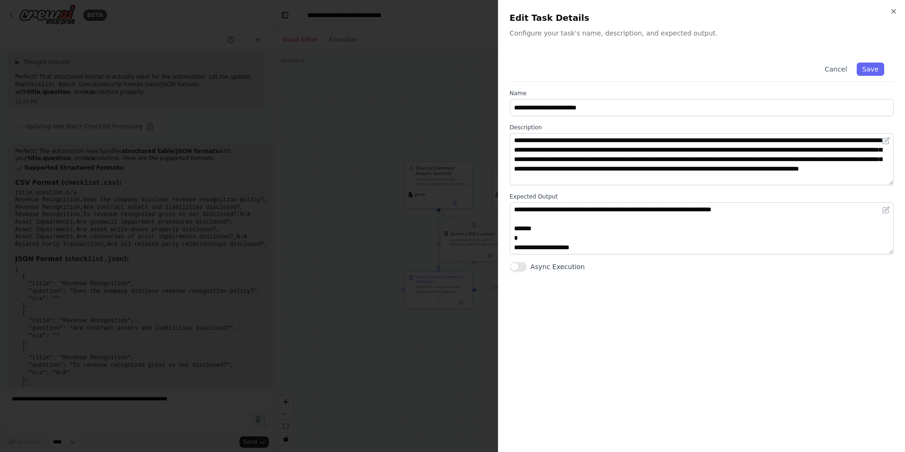
click at [894, 7] on div "**********" at bounding box center [701, 226] width 407 height 452
click at [894, 10] on icon "button" at bounding box center [894, 12] width 8 height 8
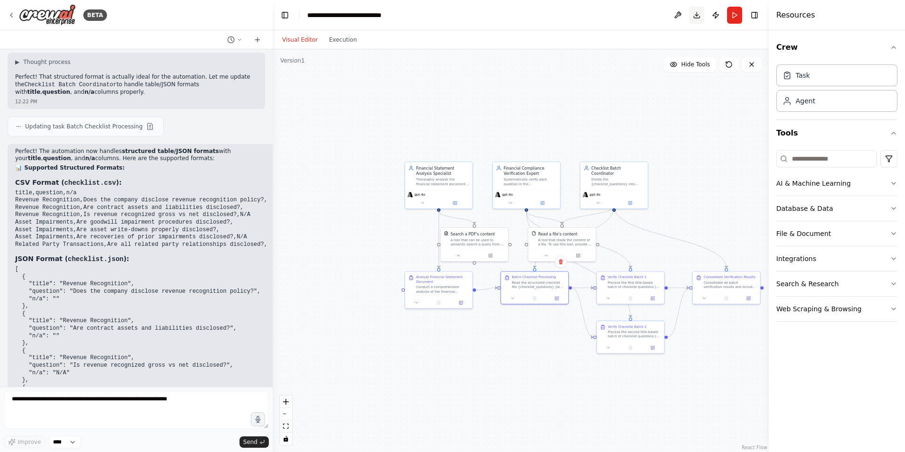
click at [695, 13] on button "Download" at bounding box center [696, 15] width 15 height 17
click at [434, 425] on div ".deletable-edge-delete-btn { width: 20px; height: 20px; border: 0px solid #ffff…" at bounding box center [521, 250] width 496 height 402
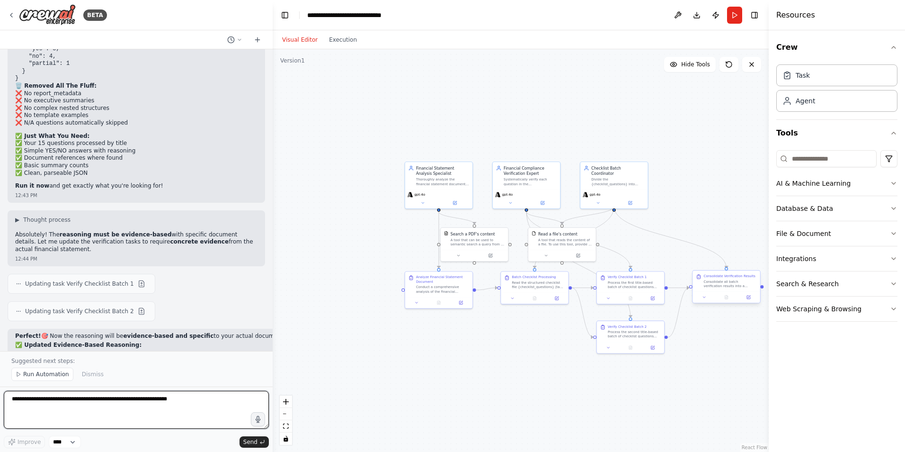
scroll to position [9775, 0]
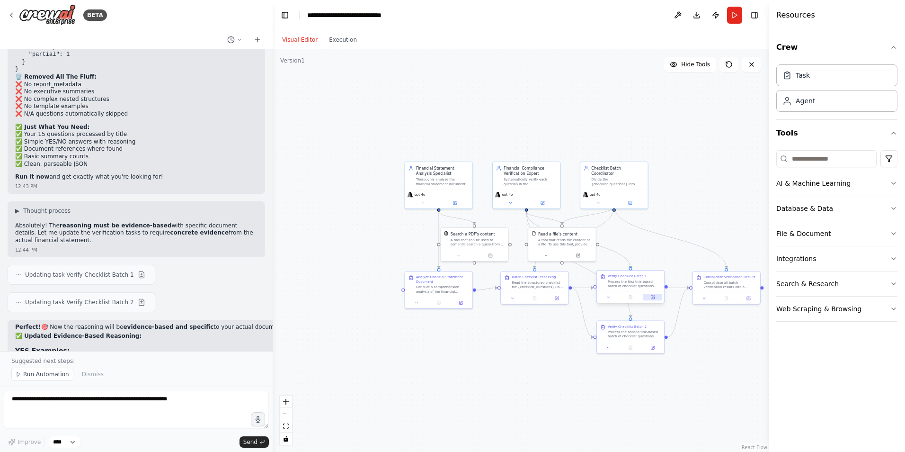
click at [651, 294] on button at bounding box center [652, 296] width 19 height 7
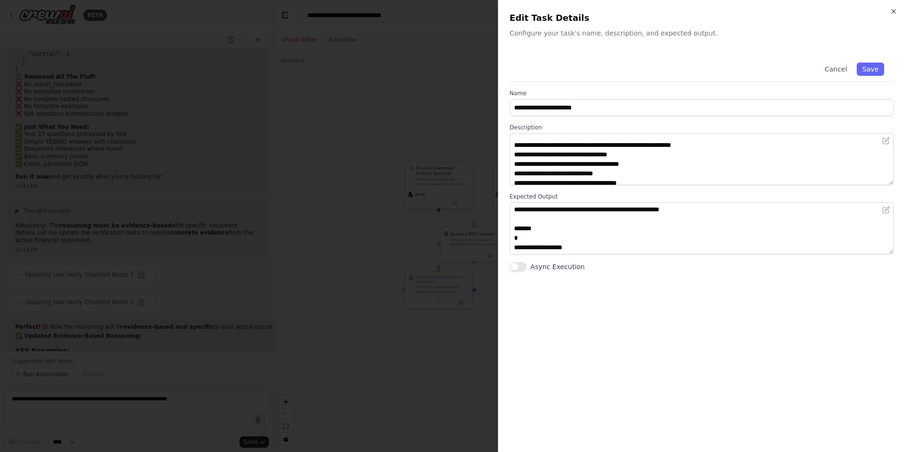
scroll to position [66, 0]
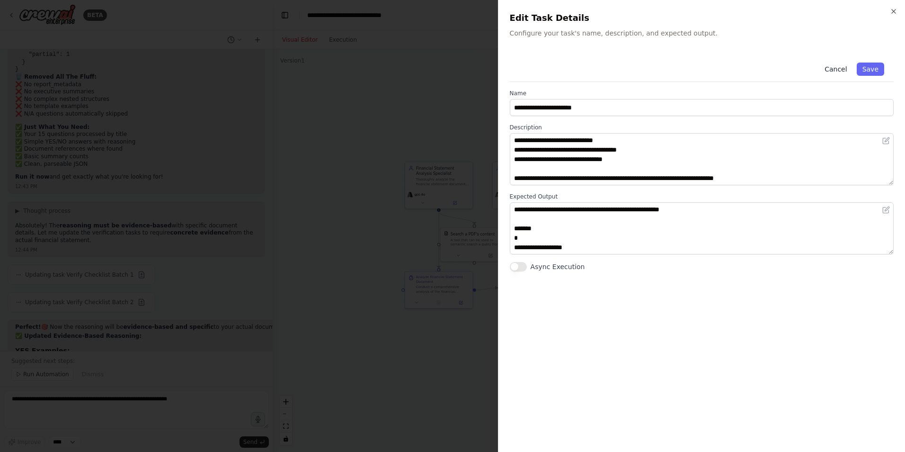
click at [840, 71] on button "Cancel" at bounding box center [836, 68] width 34 height 13
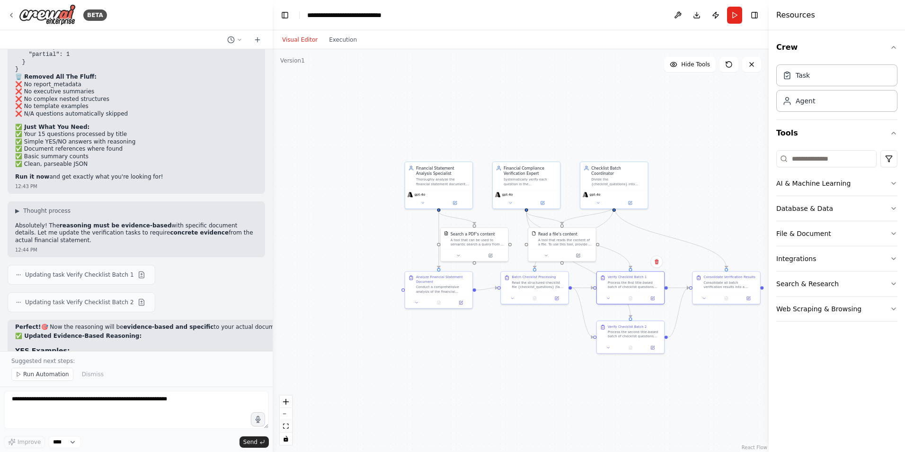
click at [694, 19] on button "Download" at bounding box center [696, 15] width 15 height 17
